Goal: Task Accomplishment & Management: Use online tool/utility

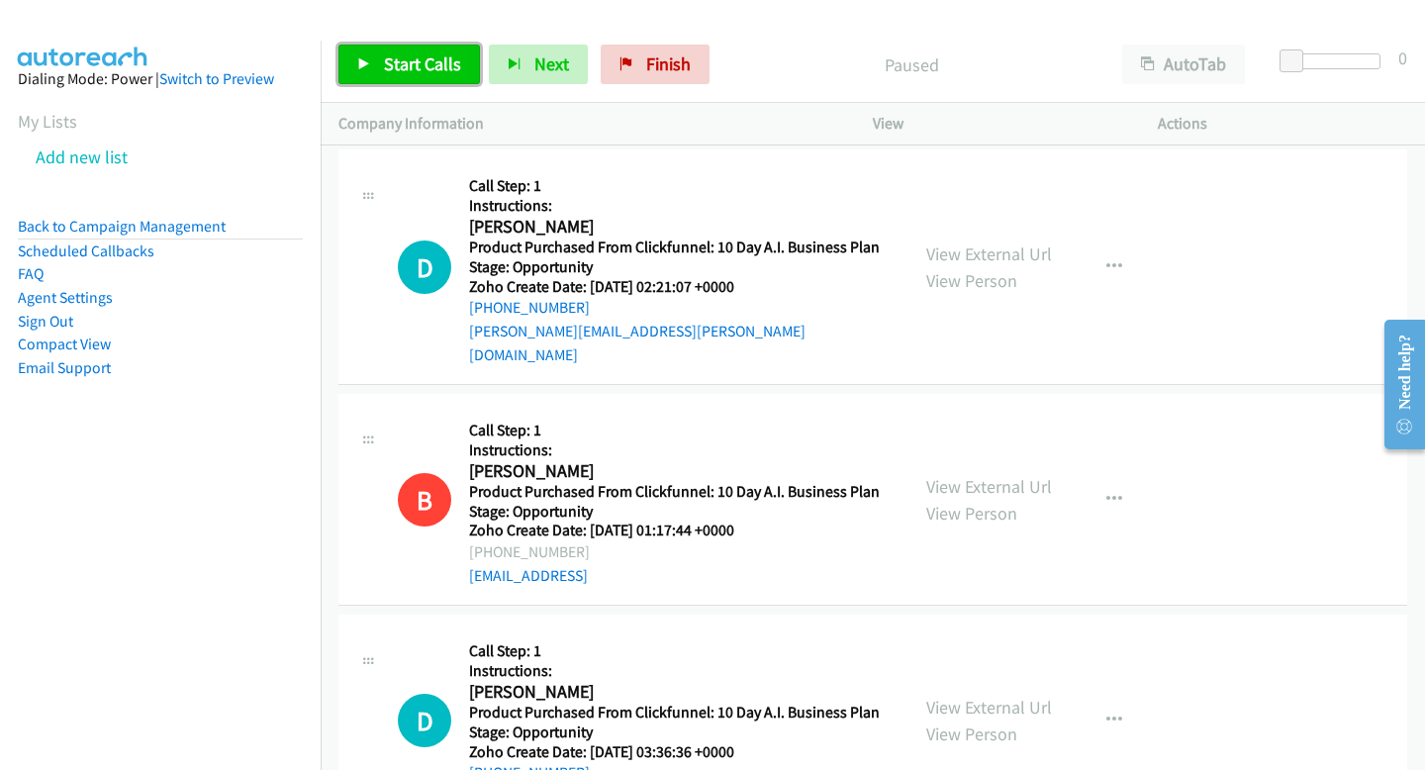
click at [447, 50] on link "Start Calls" at bounding box center [408, 65] width 141 height 40
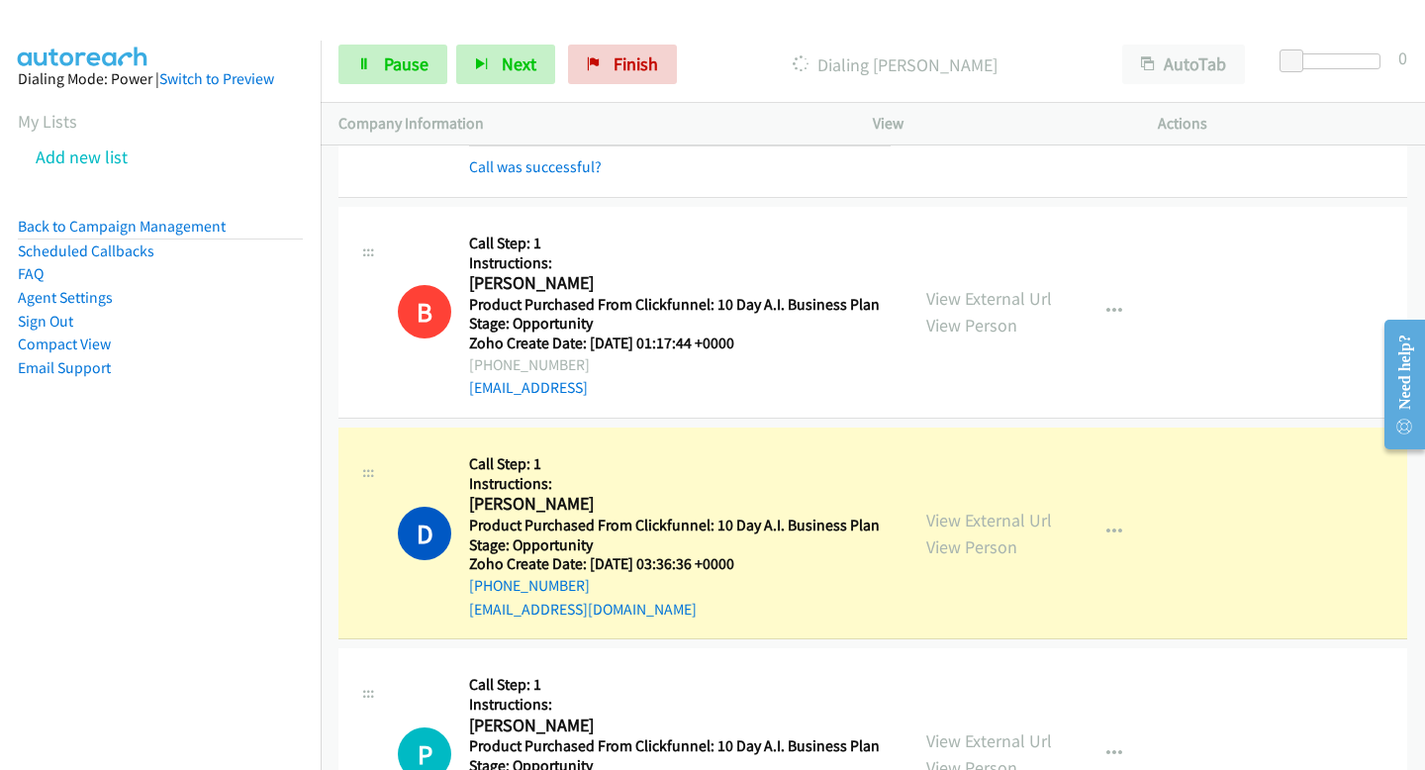
scroll to position [231, 0]
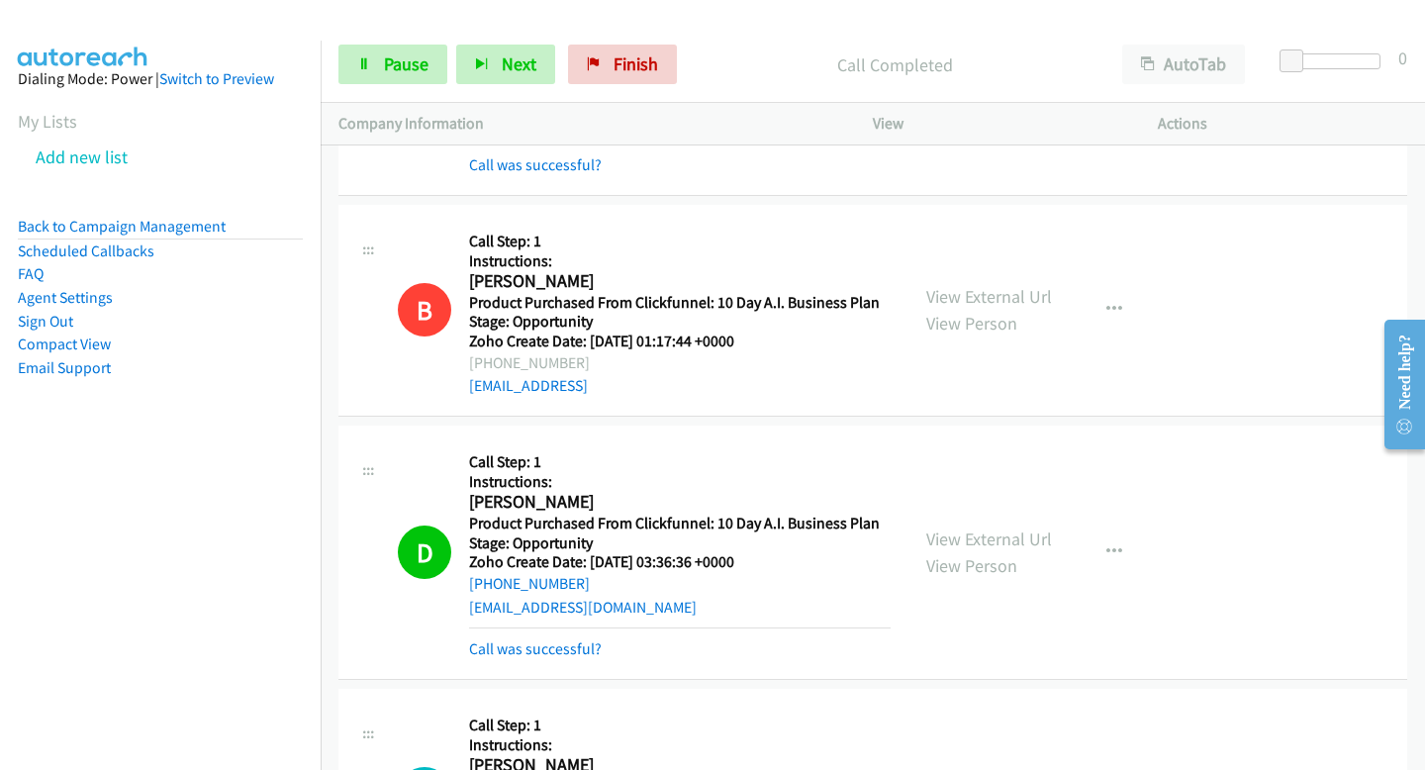
click at [368, 84] on div "Start Calls Pause Next Finish Call Completed AutoTab AutoTab 0" at bounding box center [873, 65] width 1104 height 76
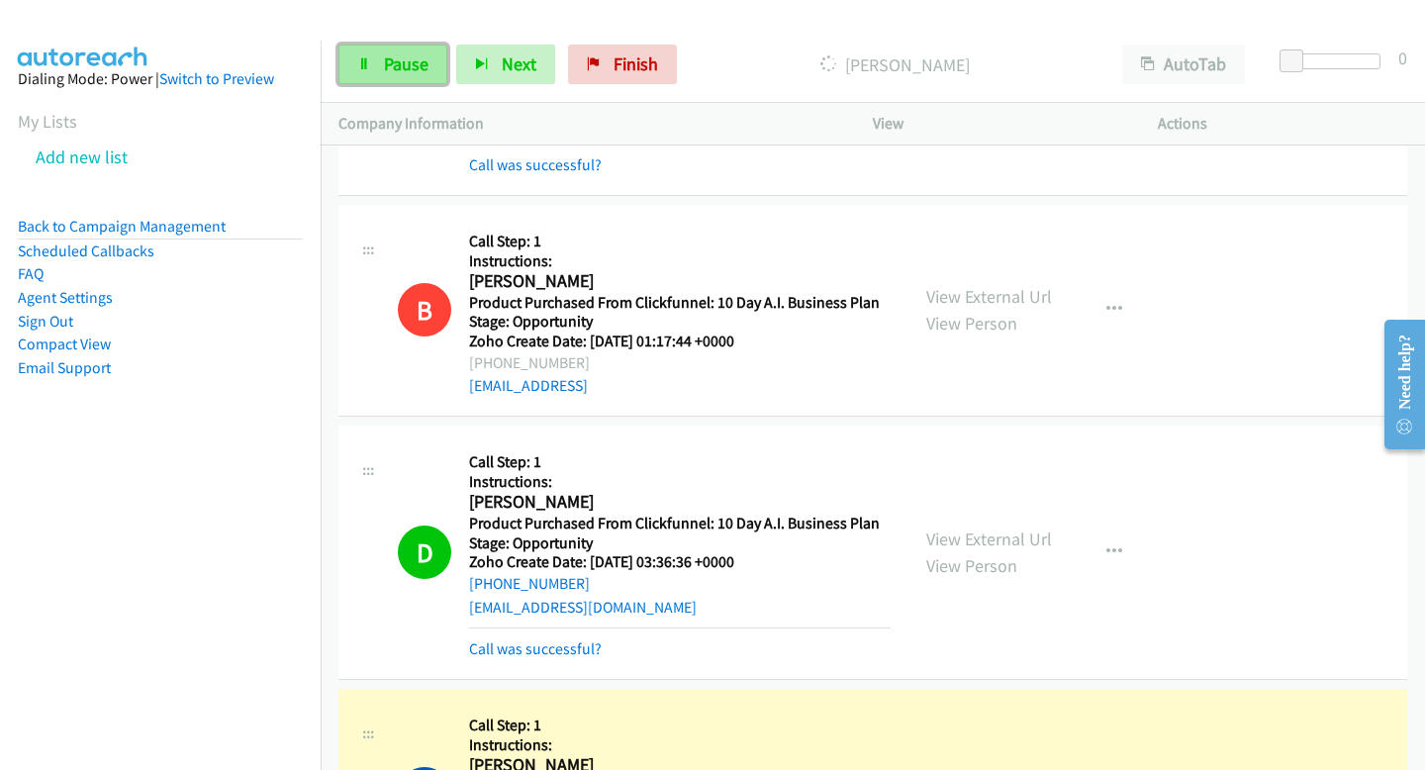
click at [376, 65] on link "Pause" at bounding box center [392, 65] width 109 height 40
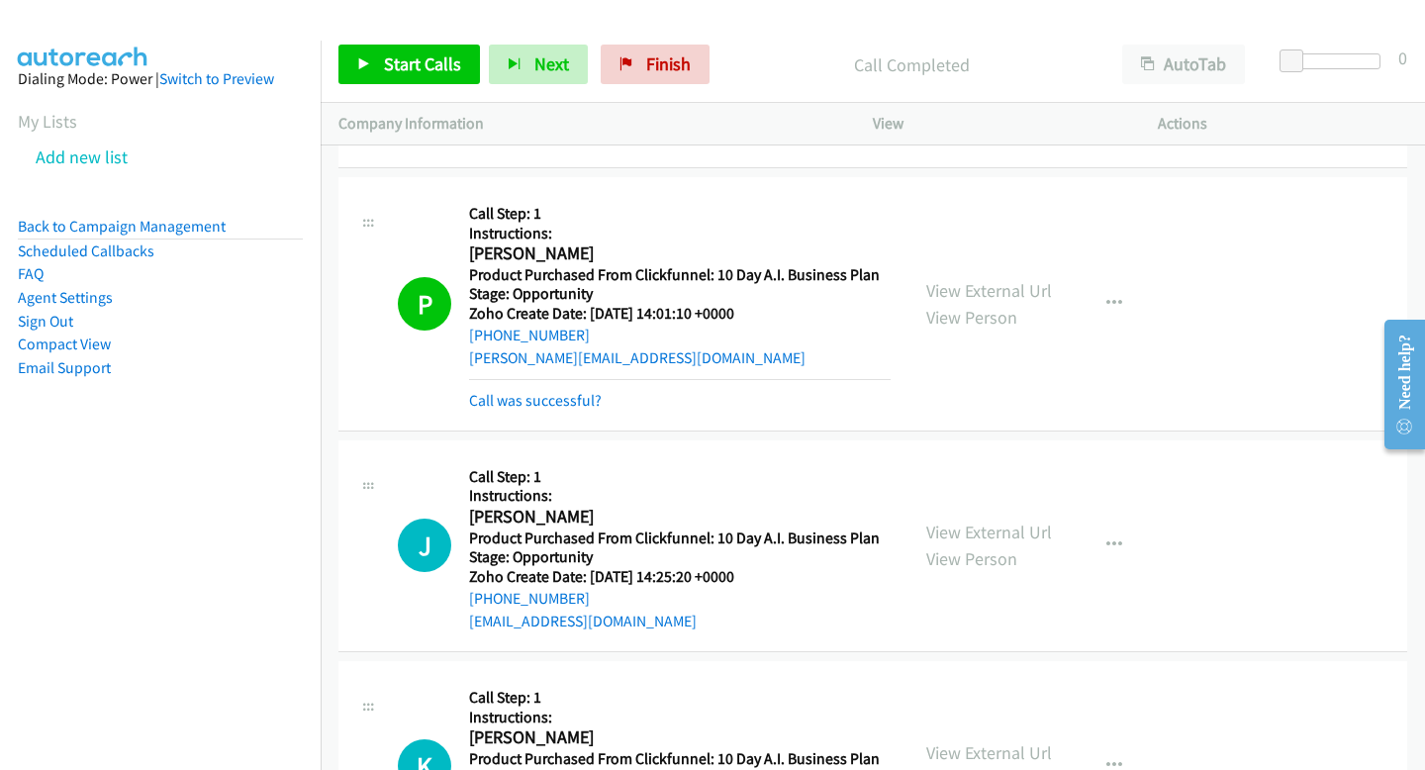
scroll to position [754, 0]
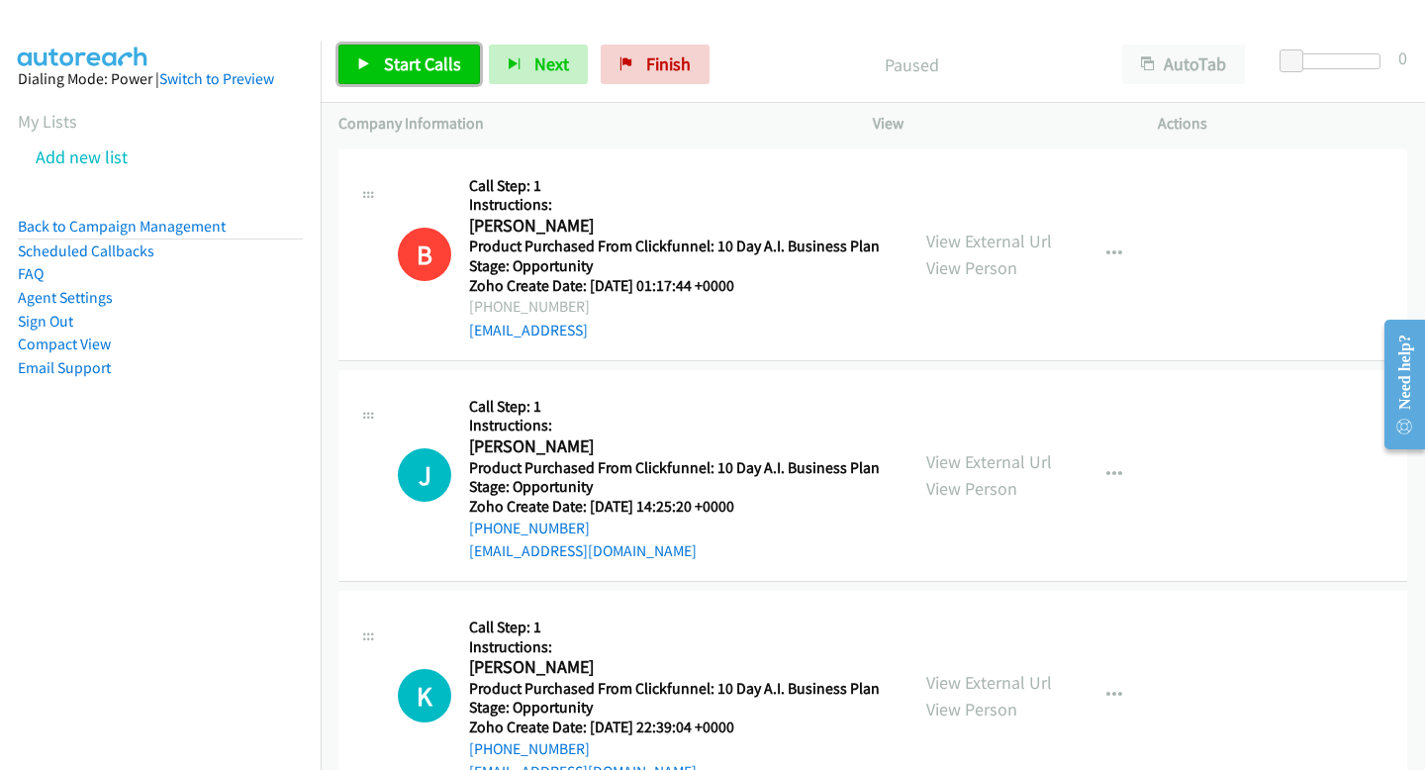
click at [425, 62] on span "Start Calls" at bounding box center [422, 63] width 77 height 23
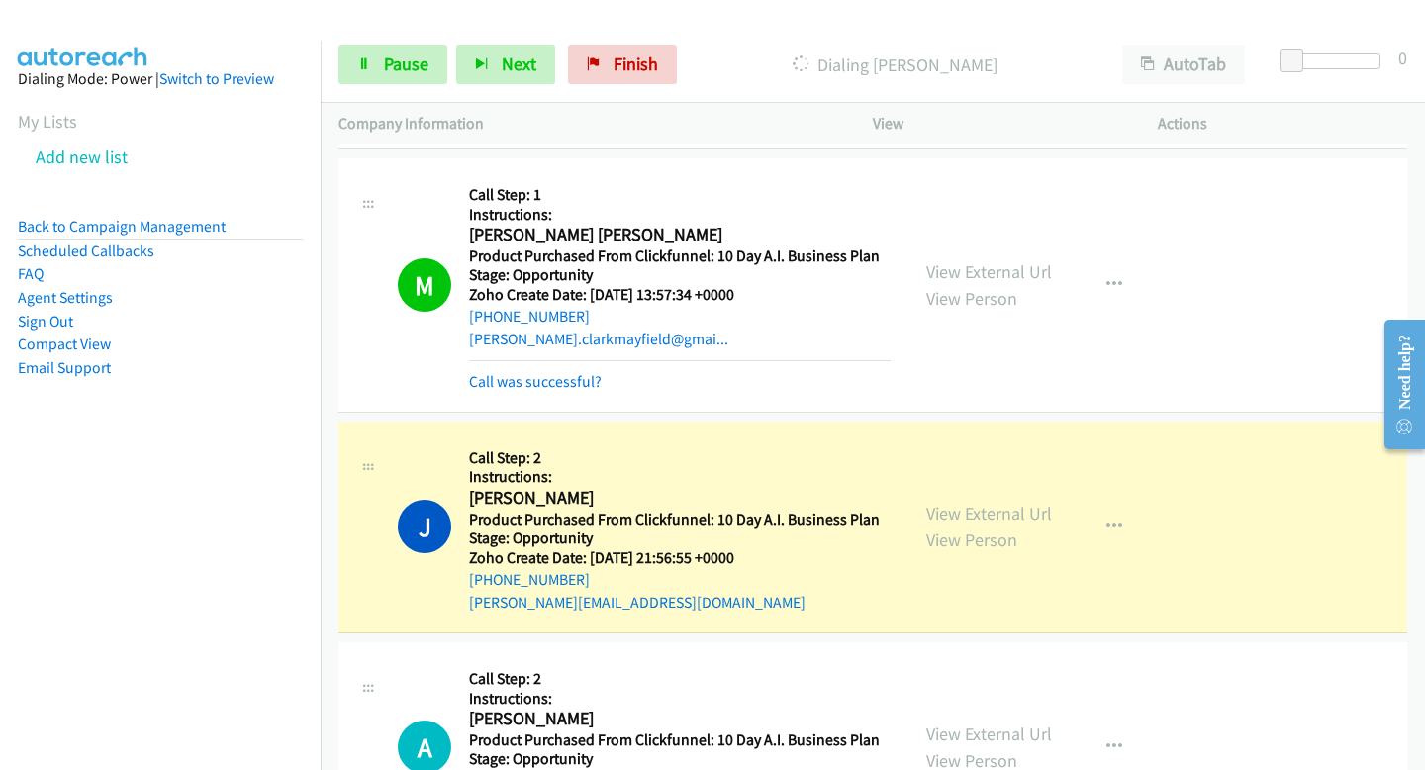
scroll to position [4103, 0]
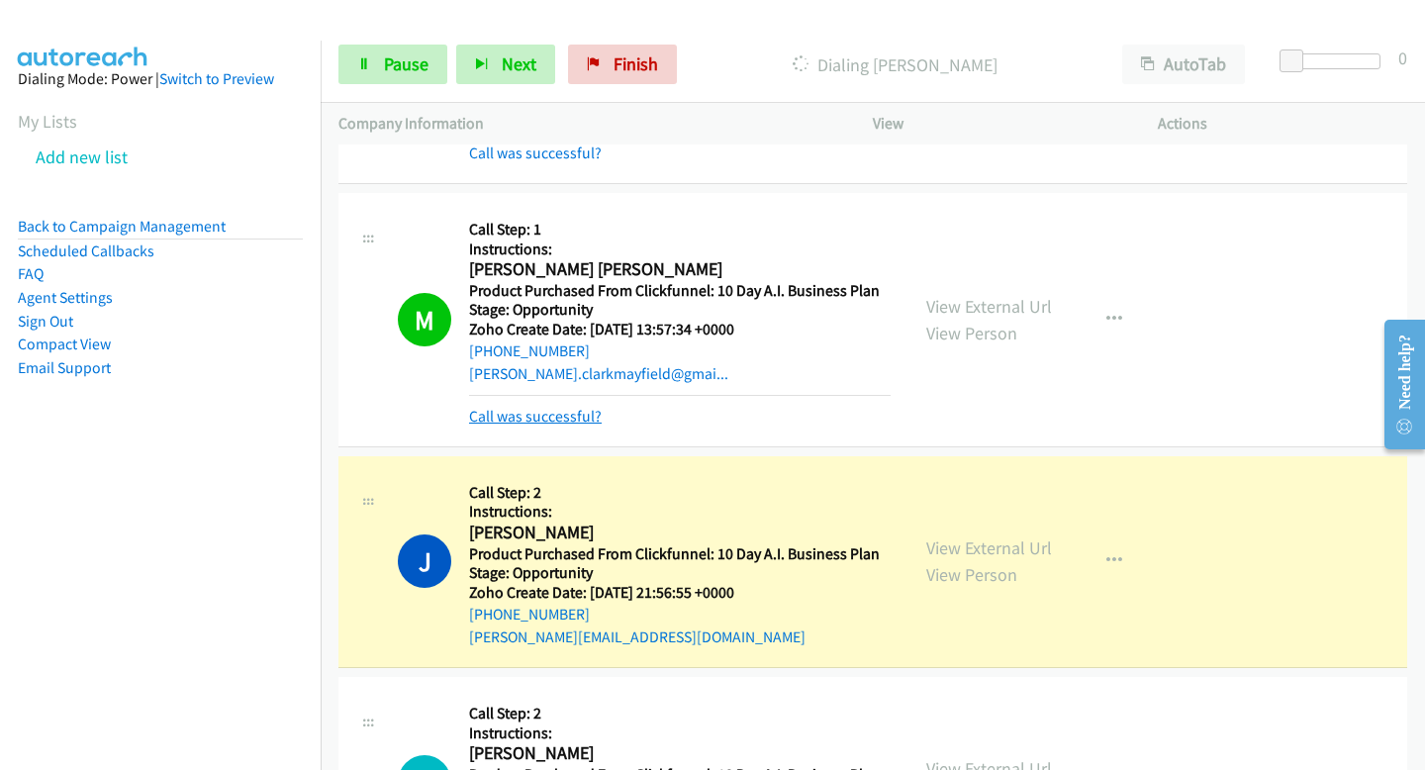
click at [571, 407] on link "Call was successful?" at bounding box center [535, 416] width 133 height 19
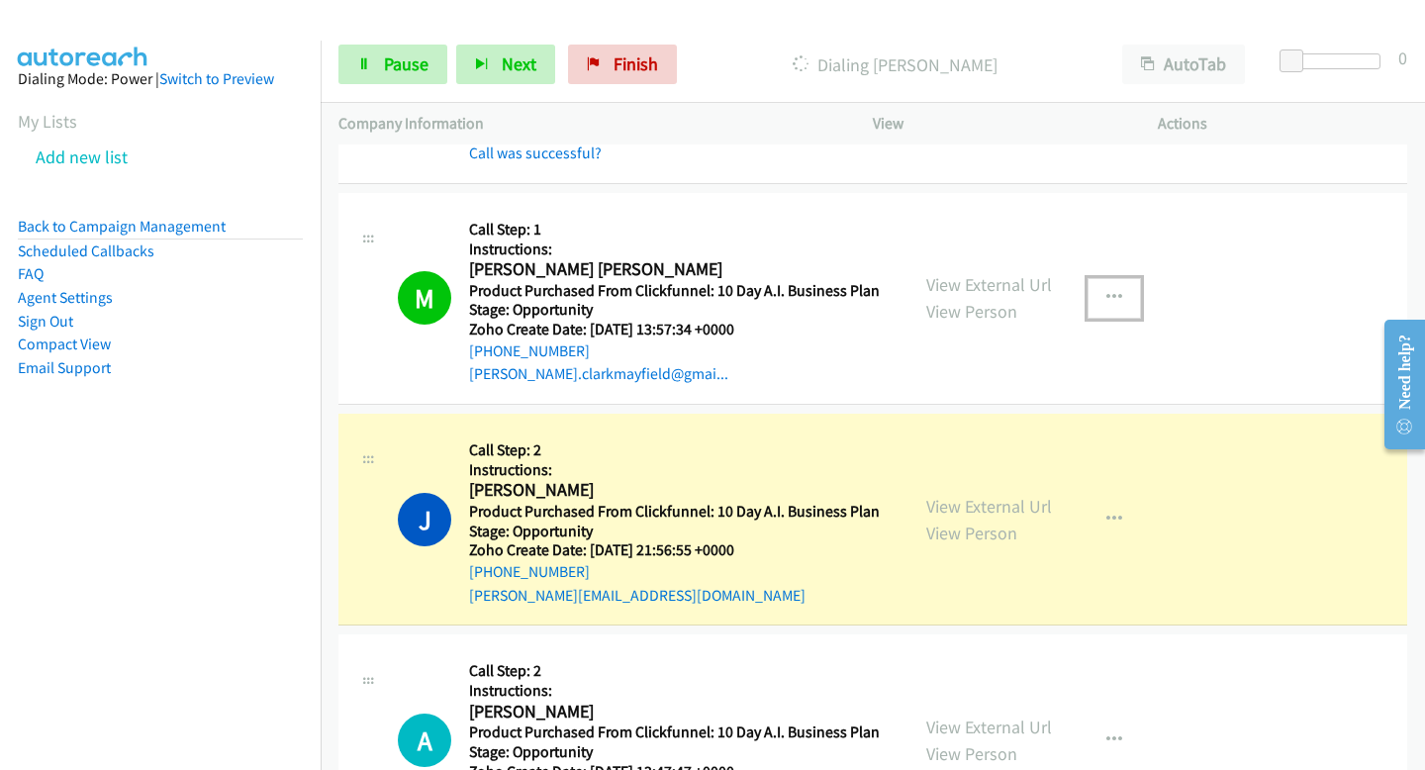
click at [1113, 290] on icon "button" at bounding box center [1114, 298] width 16 height 16
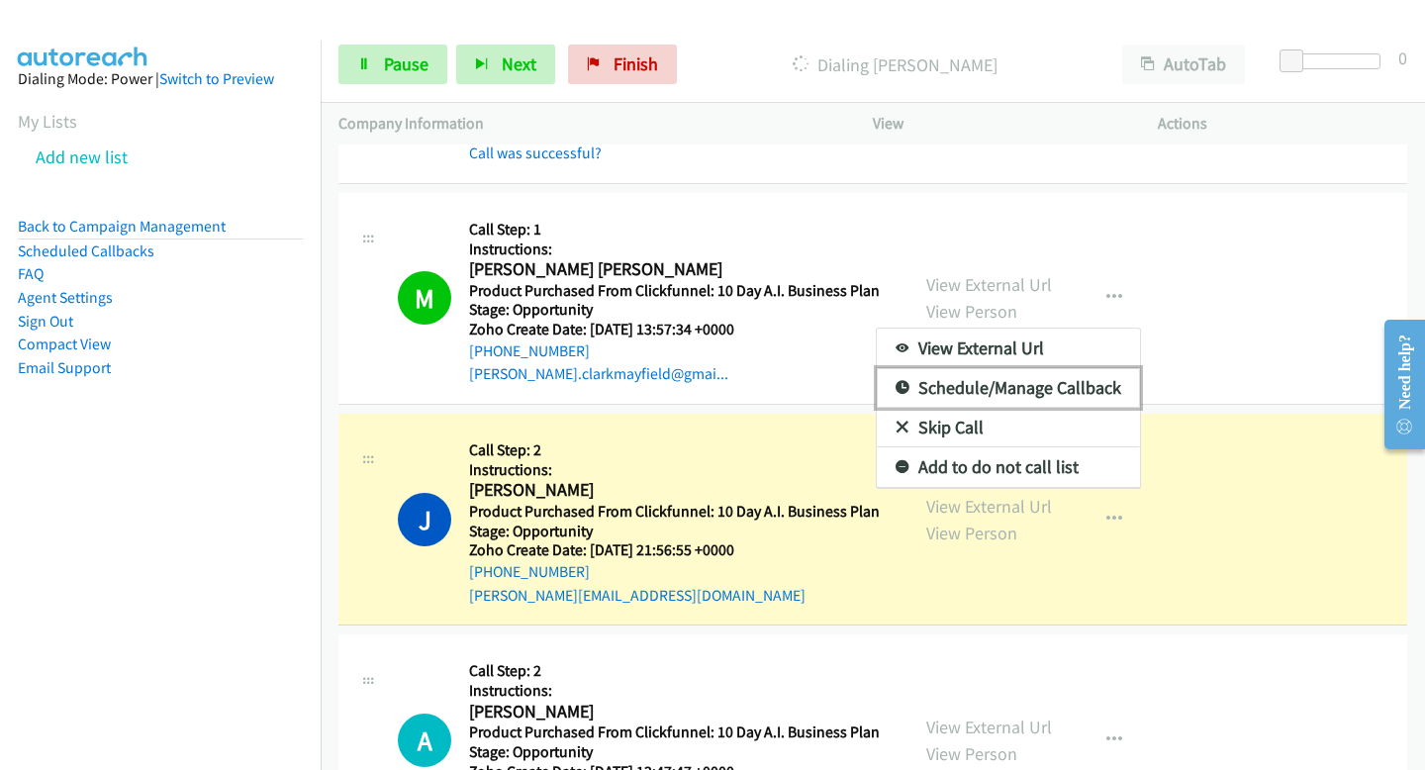
click at [1063, 369] on link "Schedule/Manage Callback" at bounding box center [1007, 388] width 263 height 40
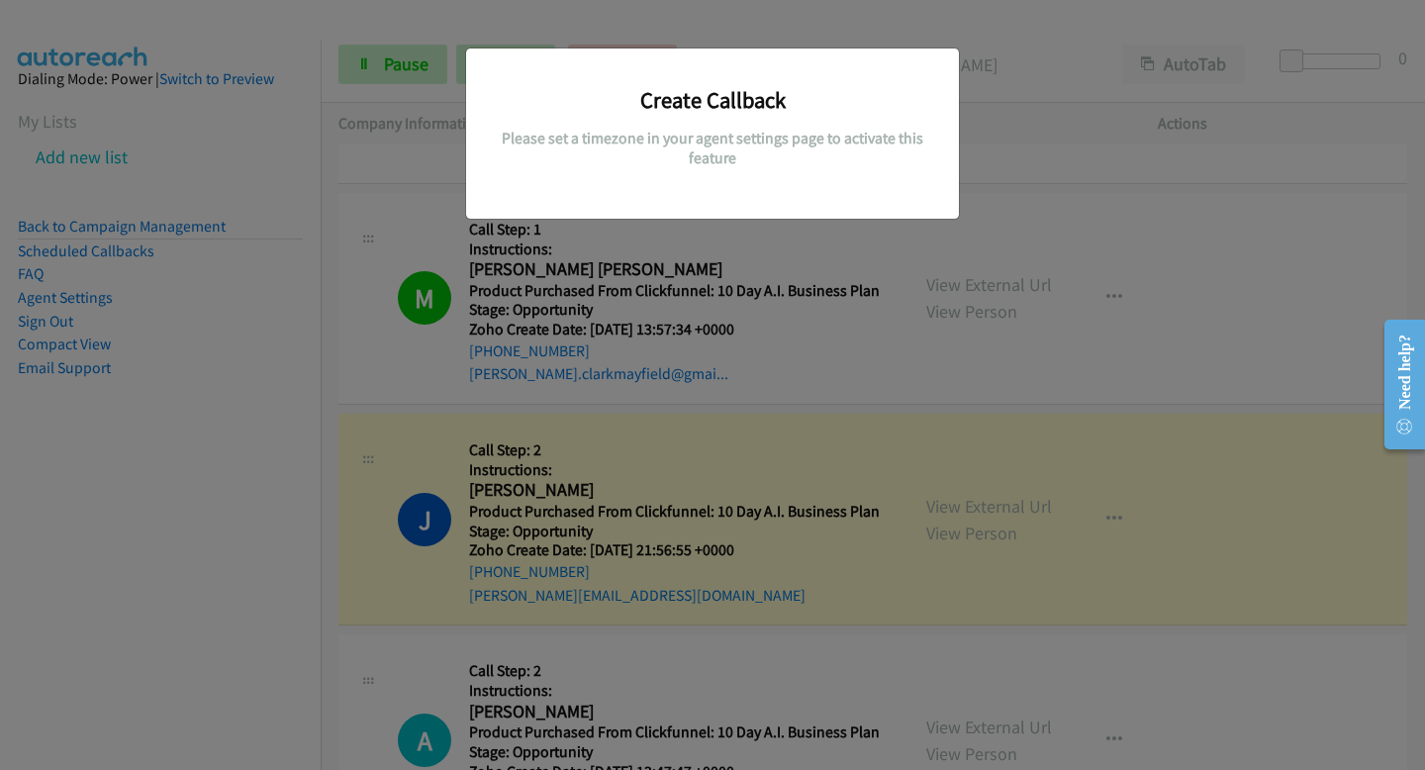
click at [841, 342] on div "Create Callback Please set a timezone in your agent settings page to activate t…" at bounding box center [712, 394] width 1425 height 752
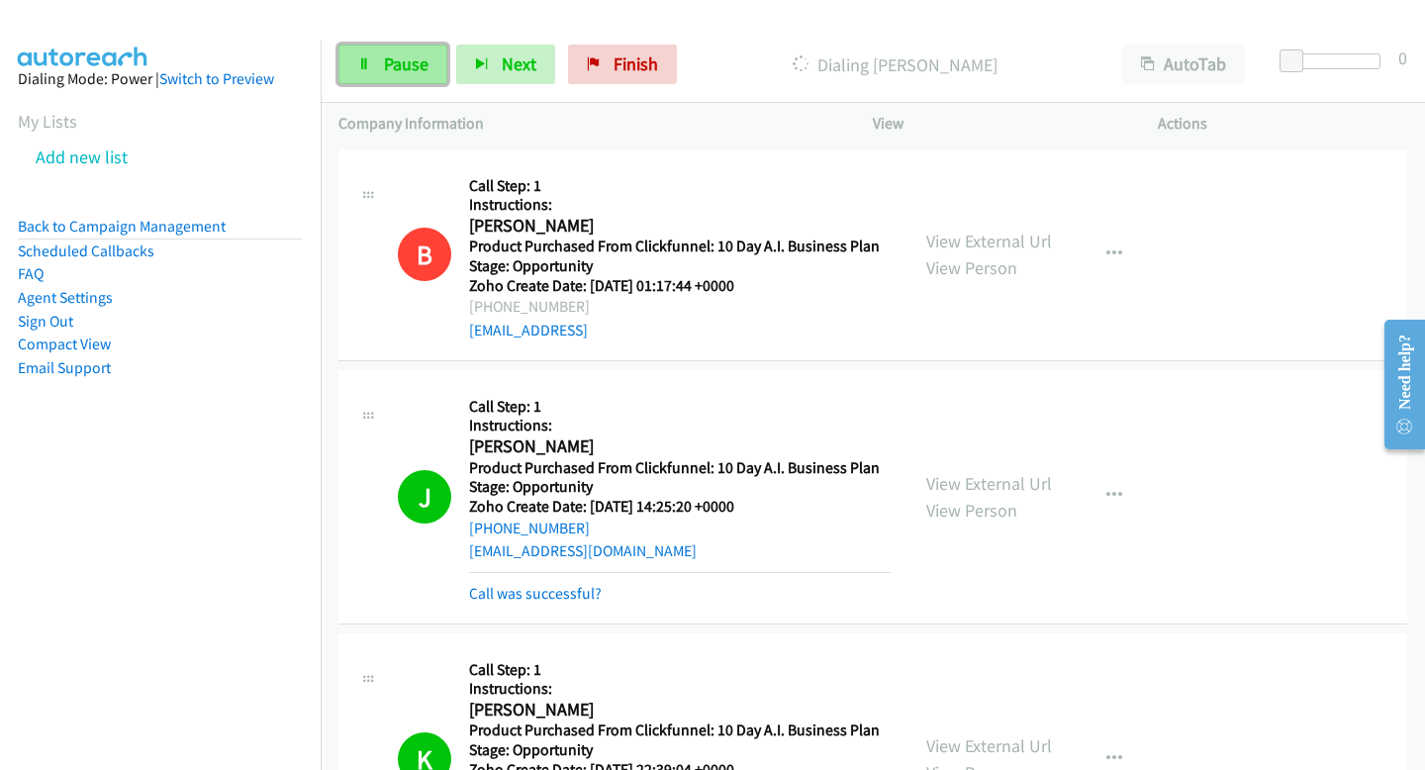
click at [378, 71] on link "Pause" at bounding box center [392, 65] width 109 height 40
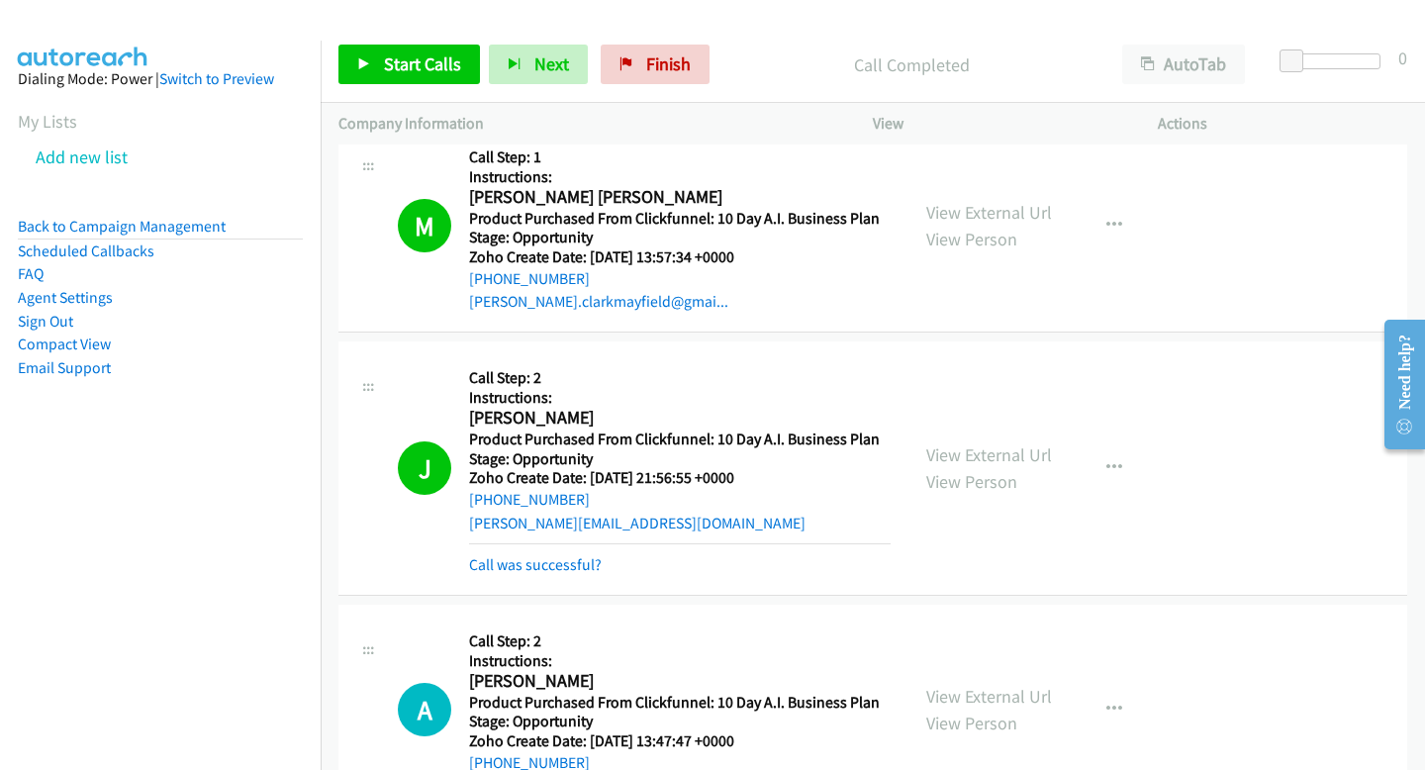
scroll to position [4168, 0]
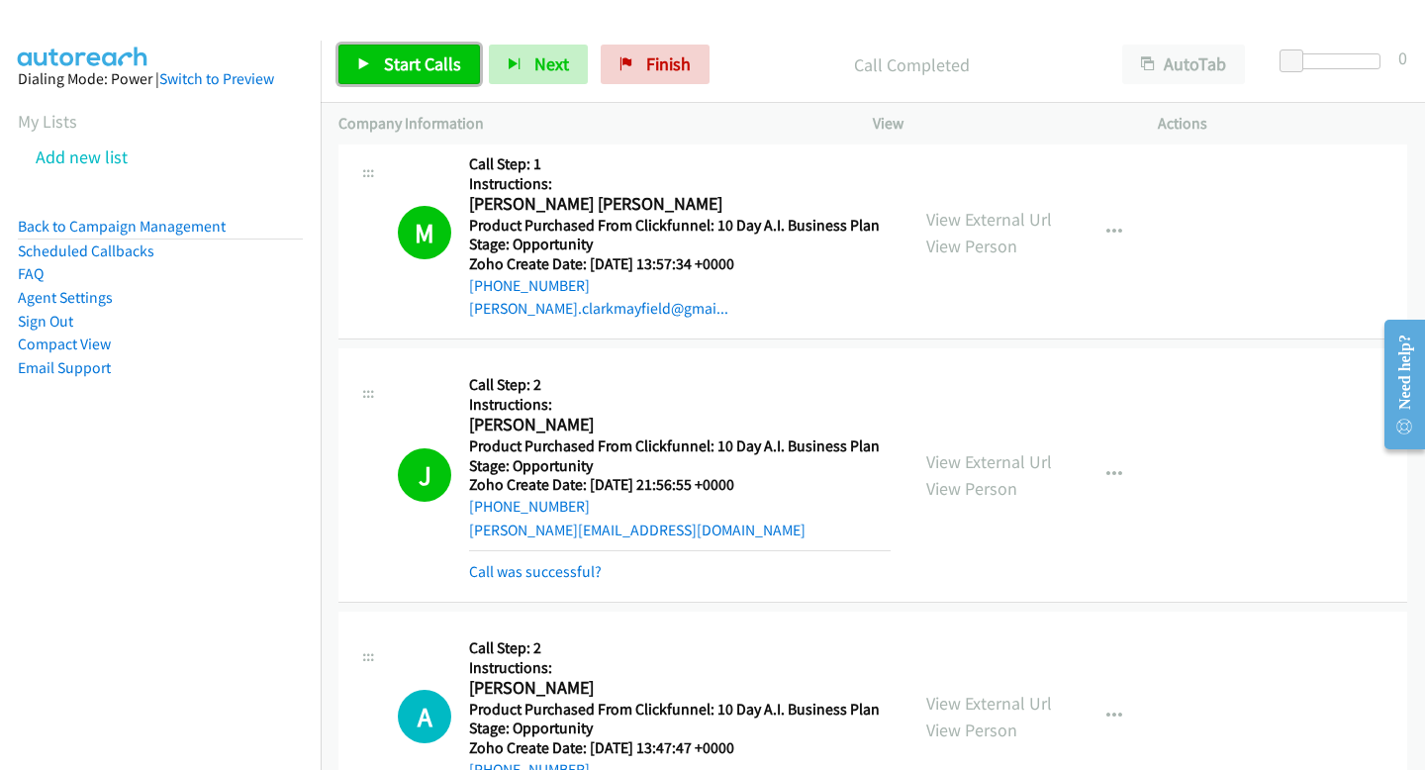
click at [386, 58] on span "Start Calls" at bounding box center [422, 63] width 77 height 23
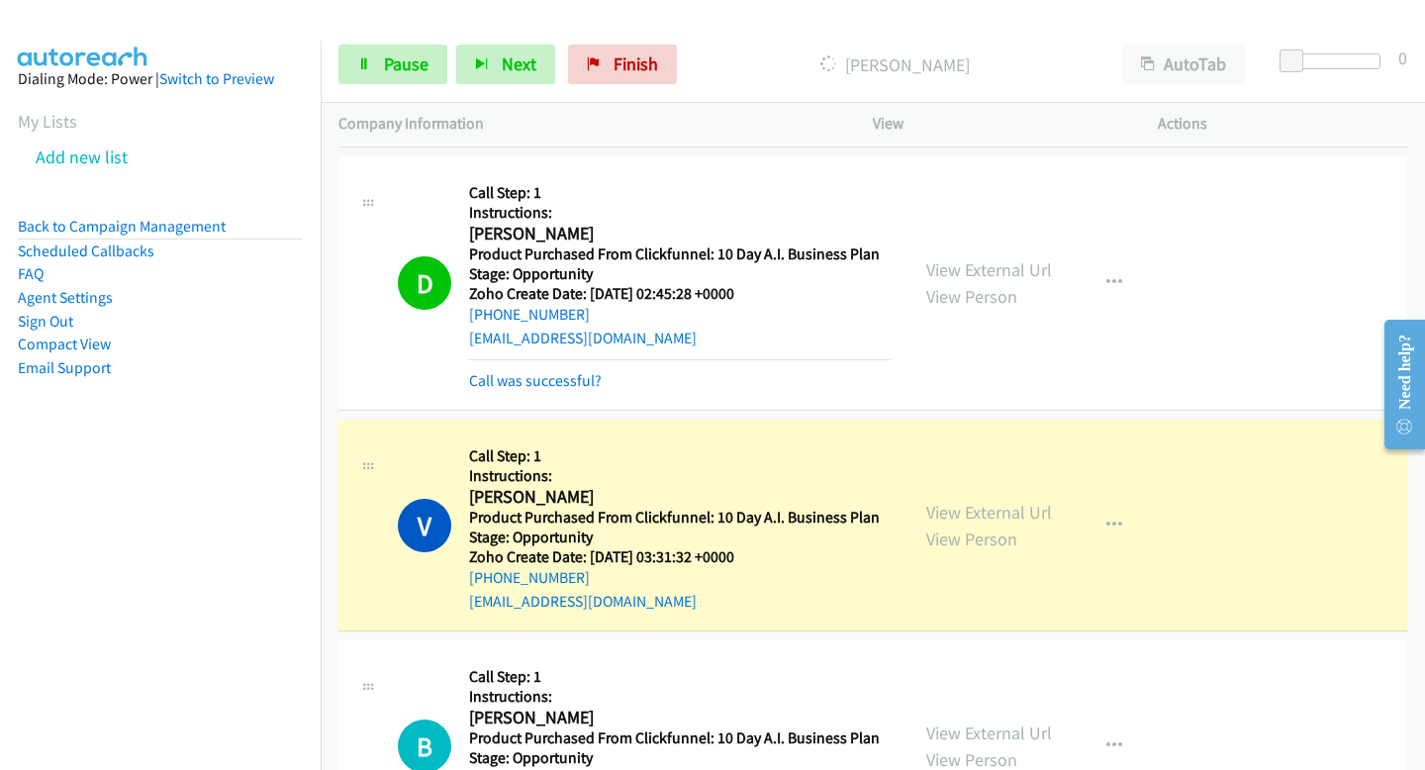
scroll to position [7560, 0]
